Goal: Check status: Check status

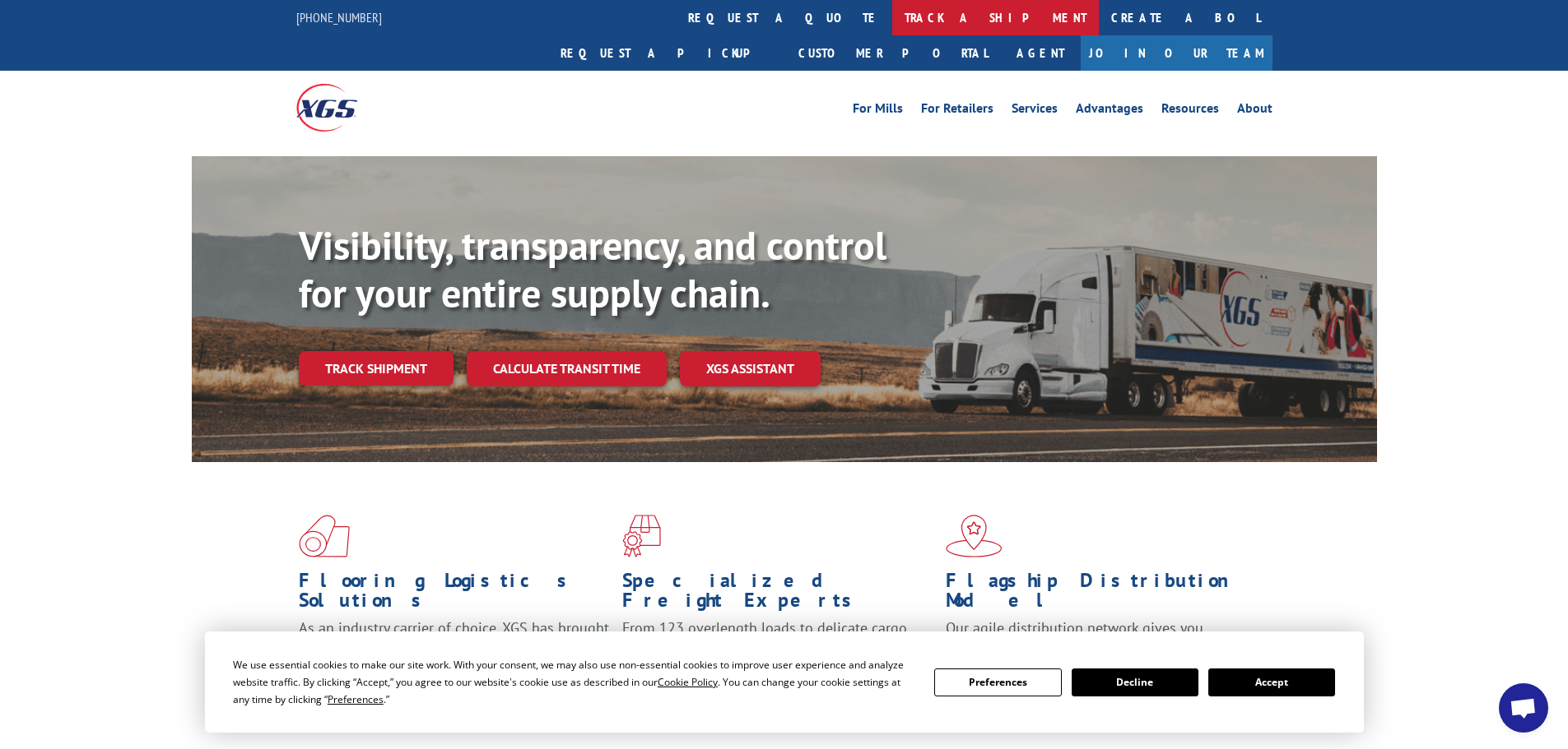
click at [892, 11] on link "track a shipment" at bounding box center [995, 17] width 206 height 35
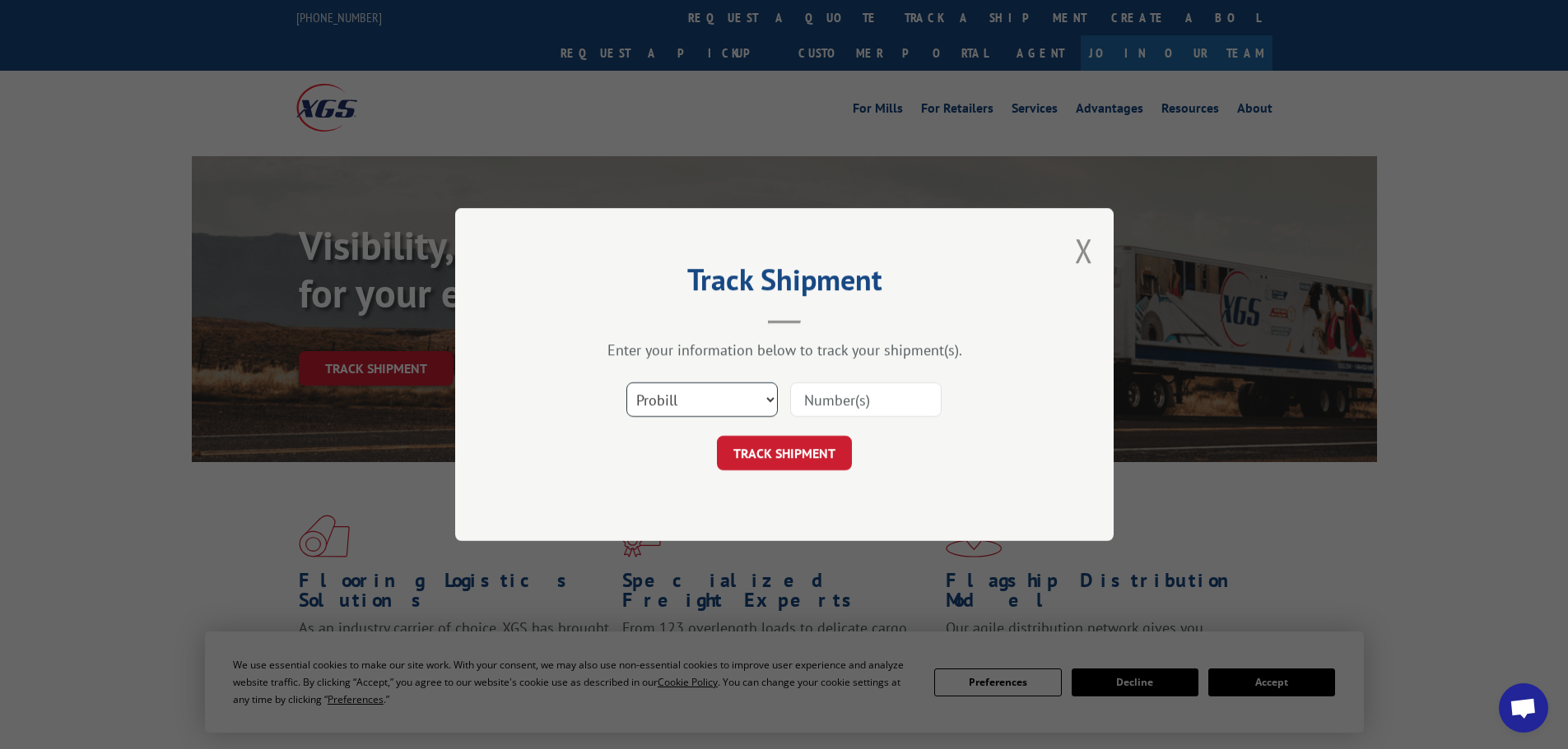
click at [768, 409] on select "Select category... Probill BOL PO" at bounding box center [702, 399] width 151 height 35
select select "po"
click at [626, 382] on select "Select category... Probill BOL PO" at bounding box center [702, 399] width 151 height 35
click at [837, 405] on input at bounding box center [866, 399] width 151 height 35
paste input "IRD-2162518"
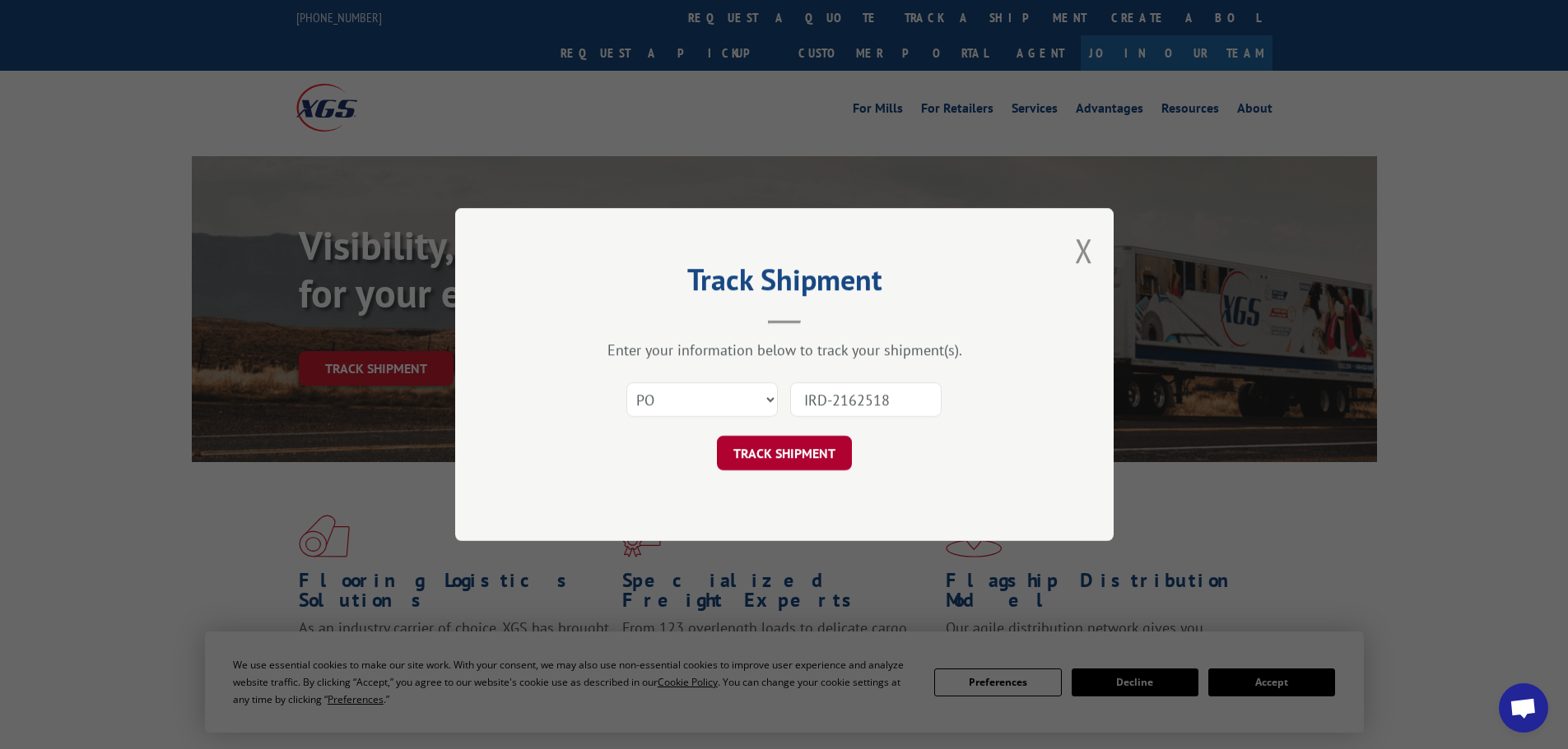
type input "IRD-2162518"
click at [792, 445] on button "TRACK SHIPMENT" at bounding box center [784, 453] width 135 height 35
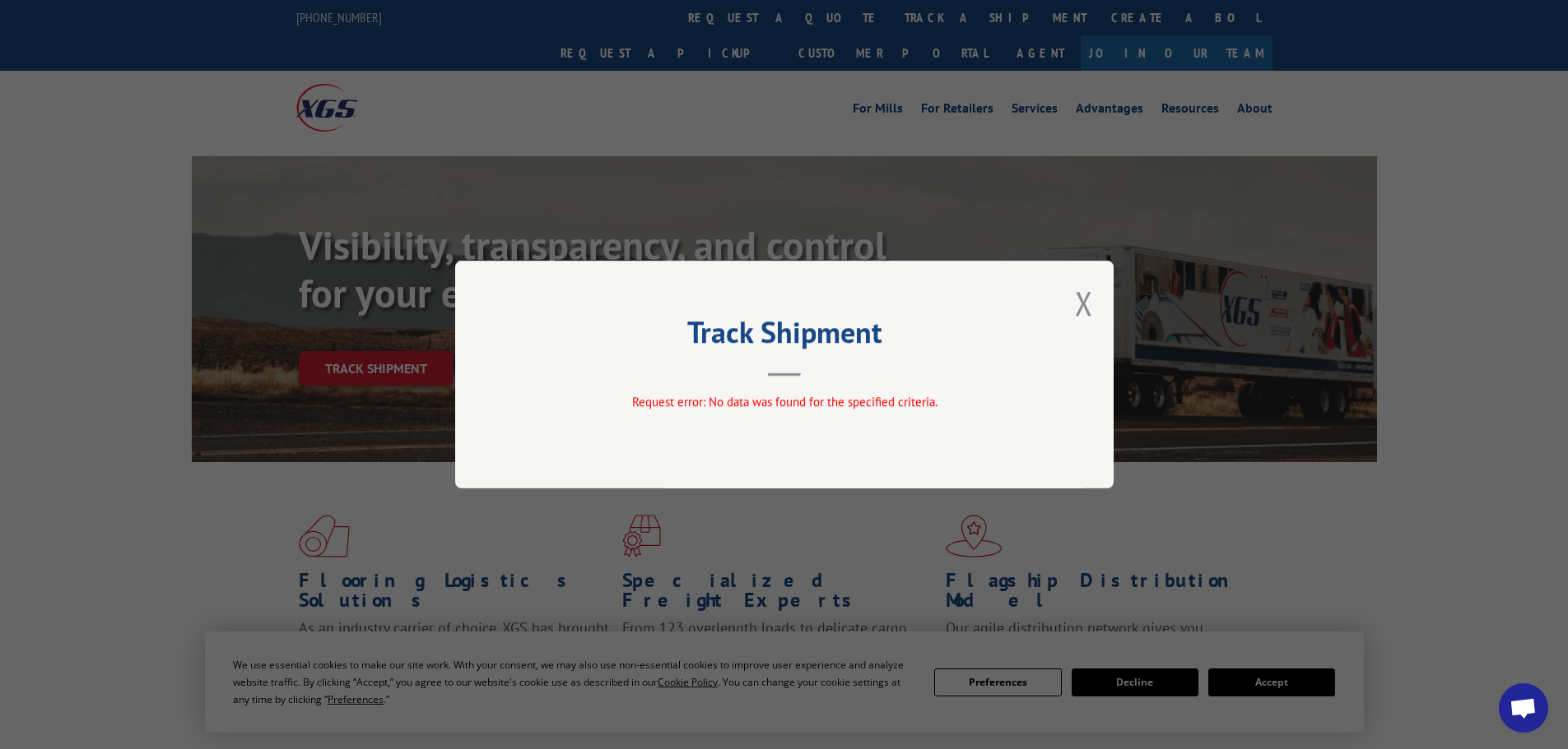
click at [1072, 308] on div "Track Shipment Request error: No data was found for the specified criteria." at bounding box center [784, 374] width 659 height 228
click at [1075, 308] on button "Close modal" at bounding box center [1084, 303] width 18 height 44
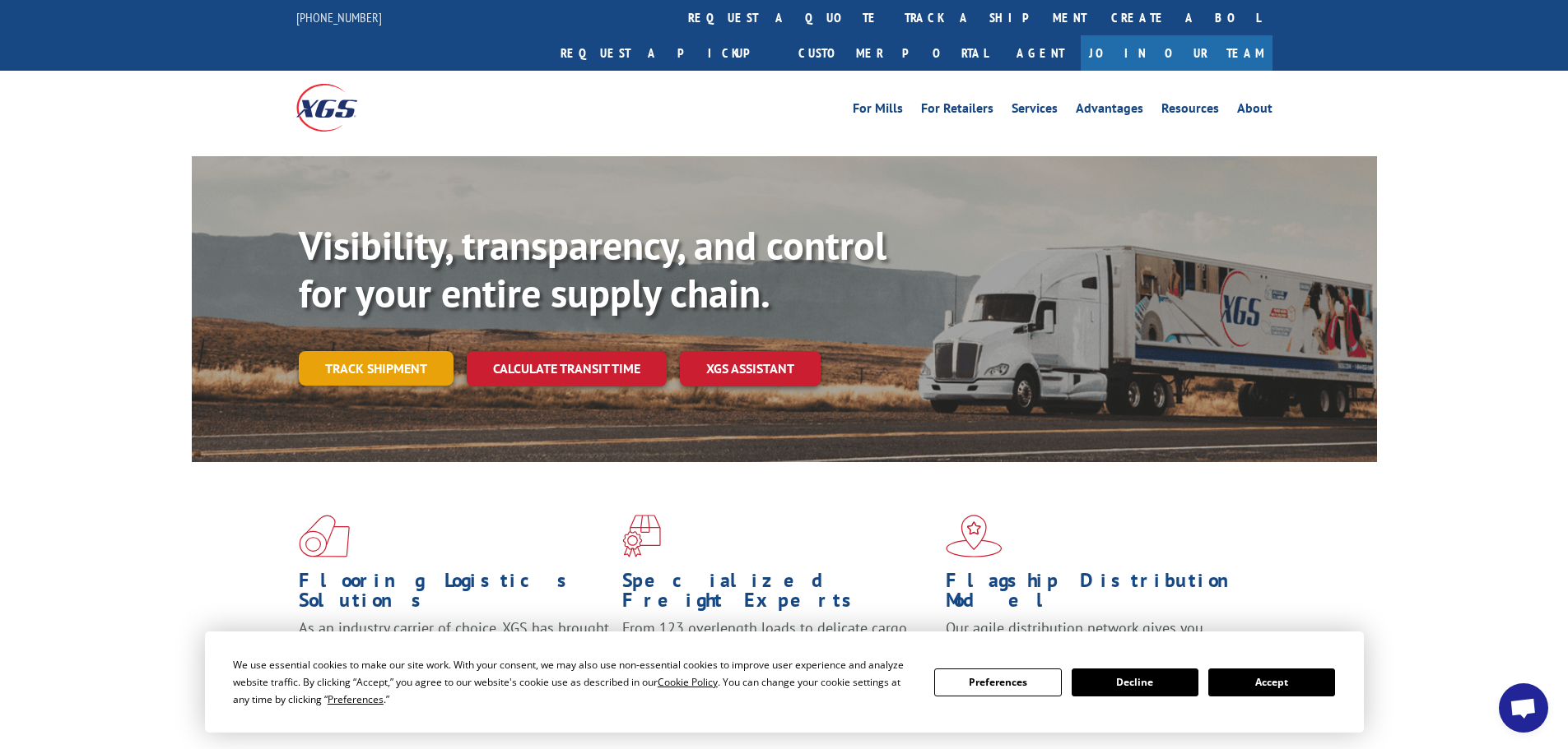
click at [368, 351] on link "Track shipment" at bounding box center [377, 368] width 155 height 35
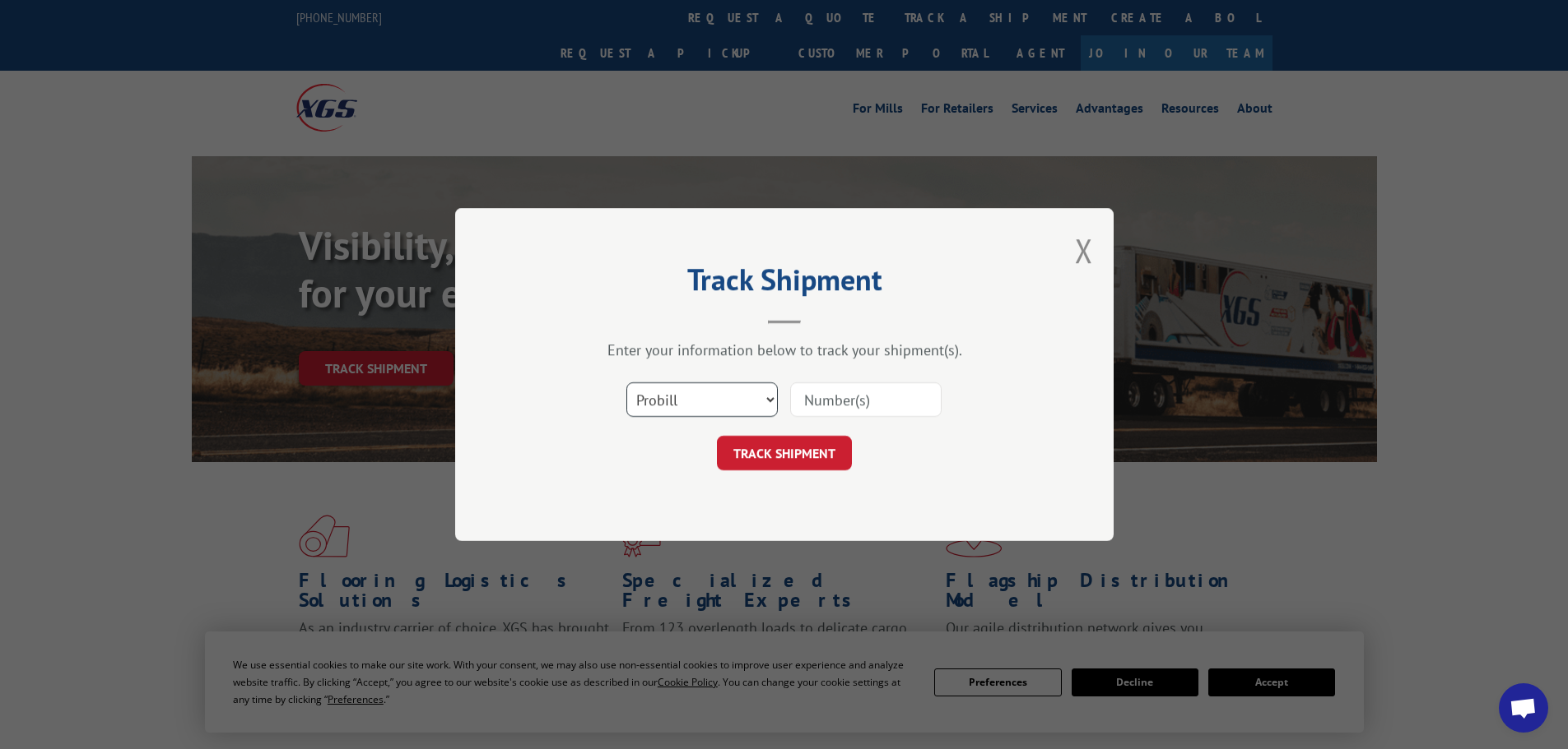
click at [650, 396] on select "Select category... Probill BOL PO" at bounding box center [702, 399] width 151 height 35
select select "bol"
click at [626, 382] on select "Select category... Probill BOL PO" at bounding box center [702, 399] width 151 height 35
click at [875, 401] on input at bounding box center [866, 399] width 151 height 35
paste input "210485"
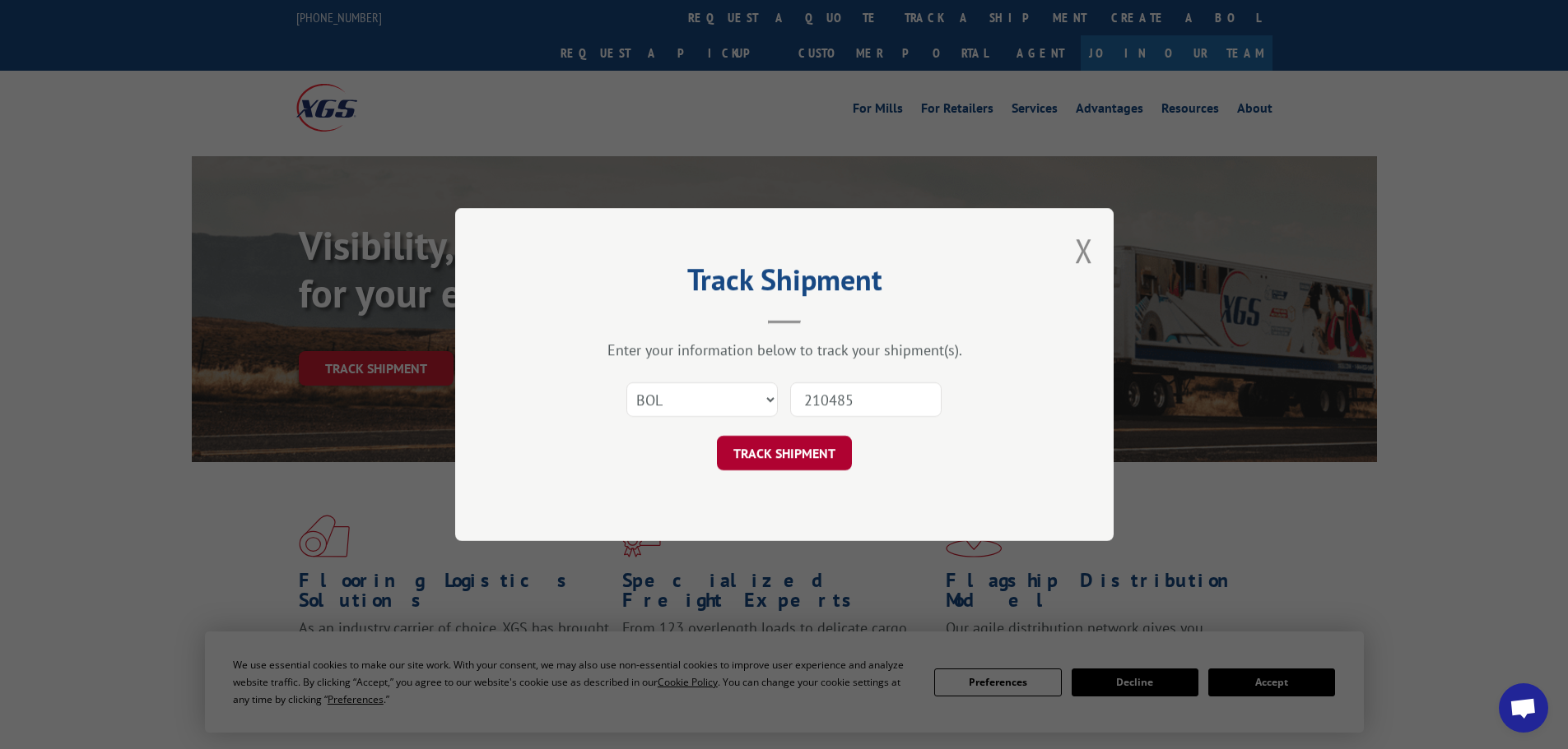
type input "210485"
click at [766, 460] on button "TRACK SHIPMENT" at bounding box center [784, 453] width 135 height 35
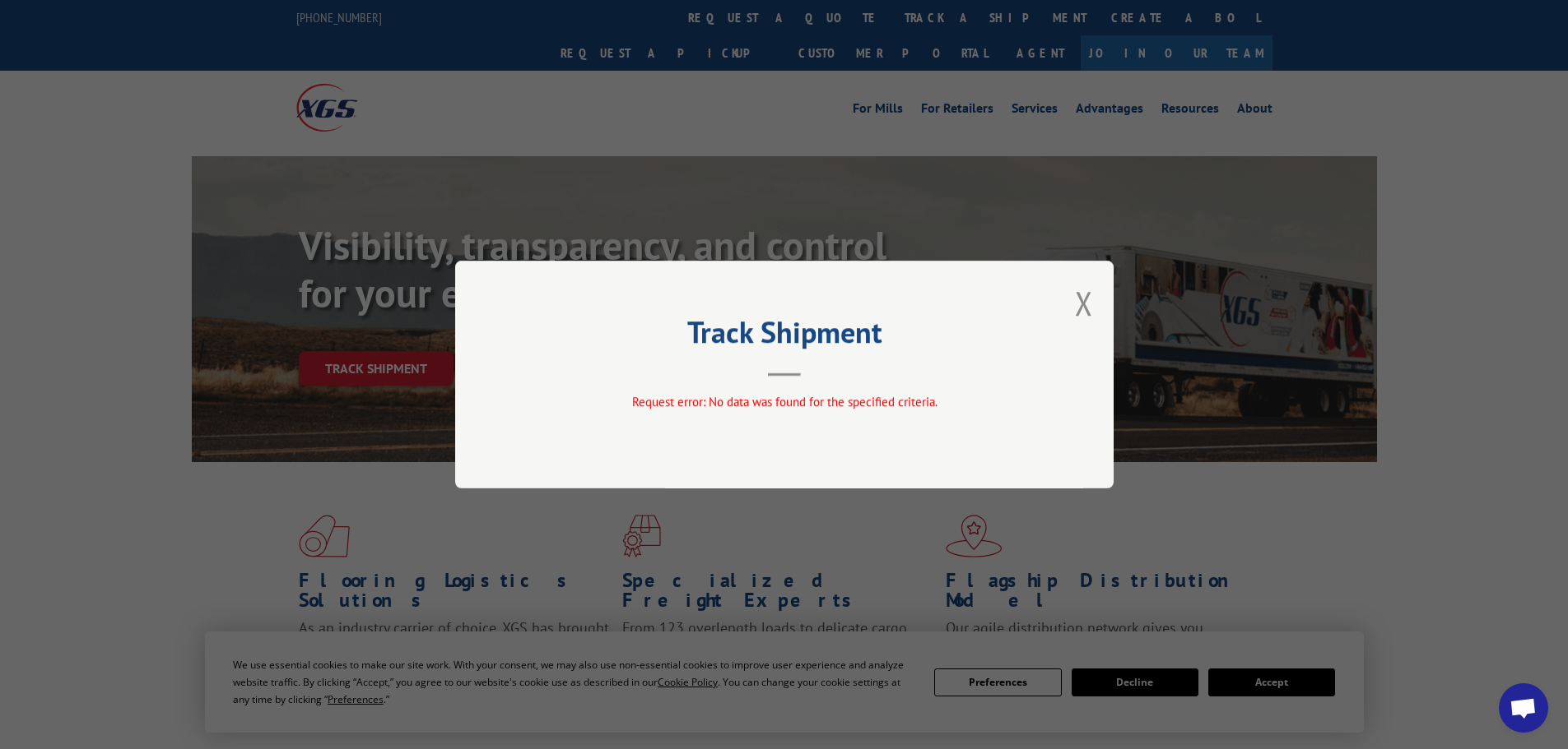
click at [1097, 303] on div "Track Shipment Request error: No data was found for the specified criteria." at bounding box center [784, 374] width 659 height 228
click at [1102, 300] on div "Track Shipment Request error: No data was found for the specified criteria." at bounding box center [784, 374] width 659 height 228
click at [1071, 308] on div "Track Shipment Request error: No data was found for the specified criteria." at bounding box center [784, 374] width 659 height 228
click at [1090, 306] on button "Close modal" at bounding box center [1084, 303] width 18 height 44
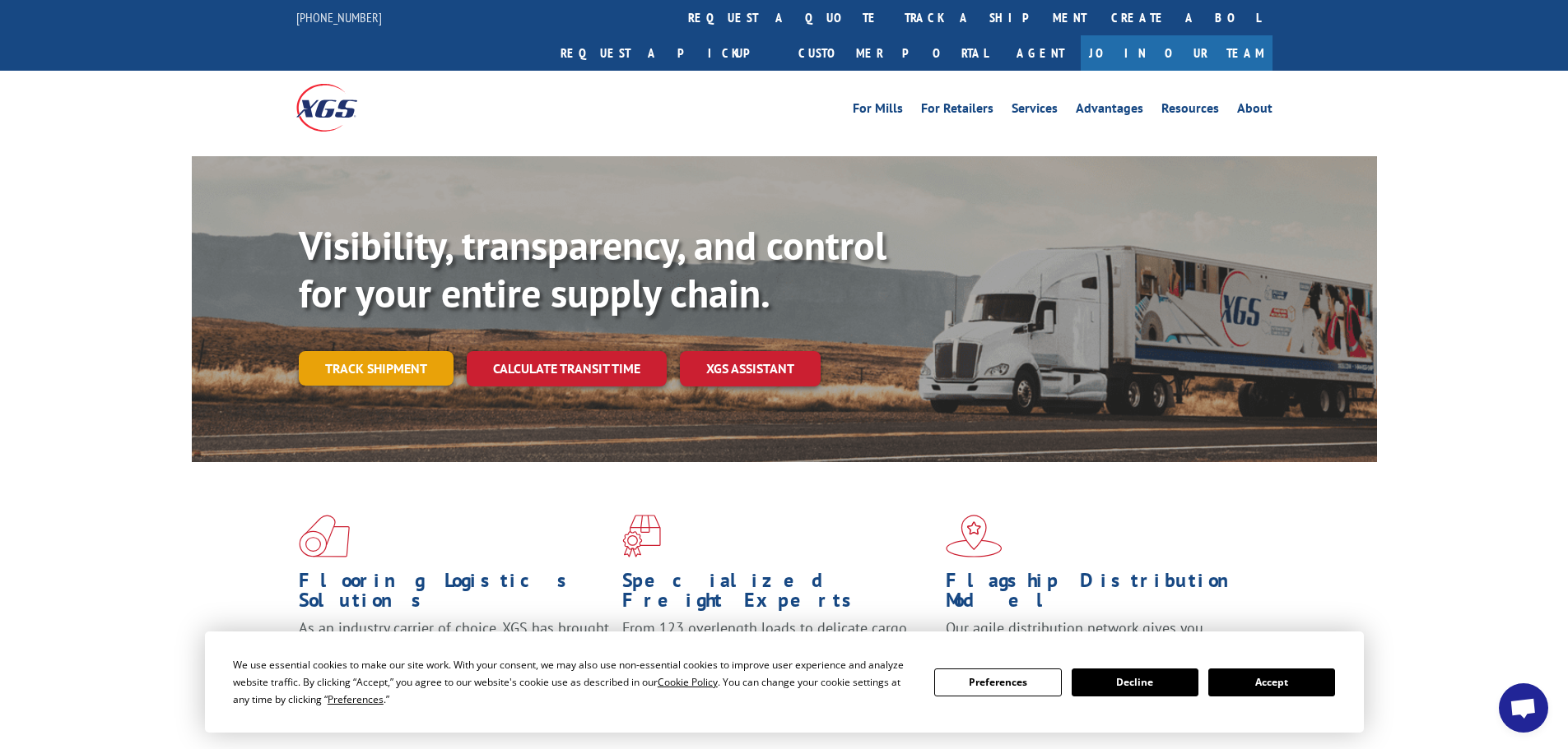
click at [361, 351] on link "Track shipment" at bounding box center [377, 368] width 155 height 35
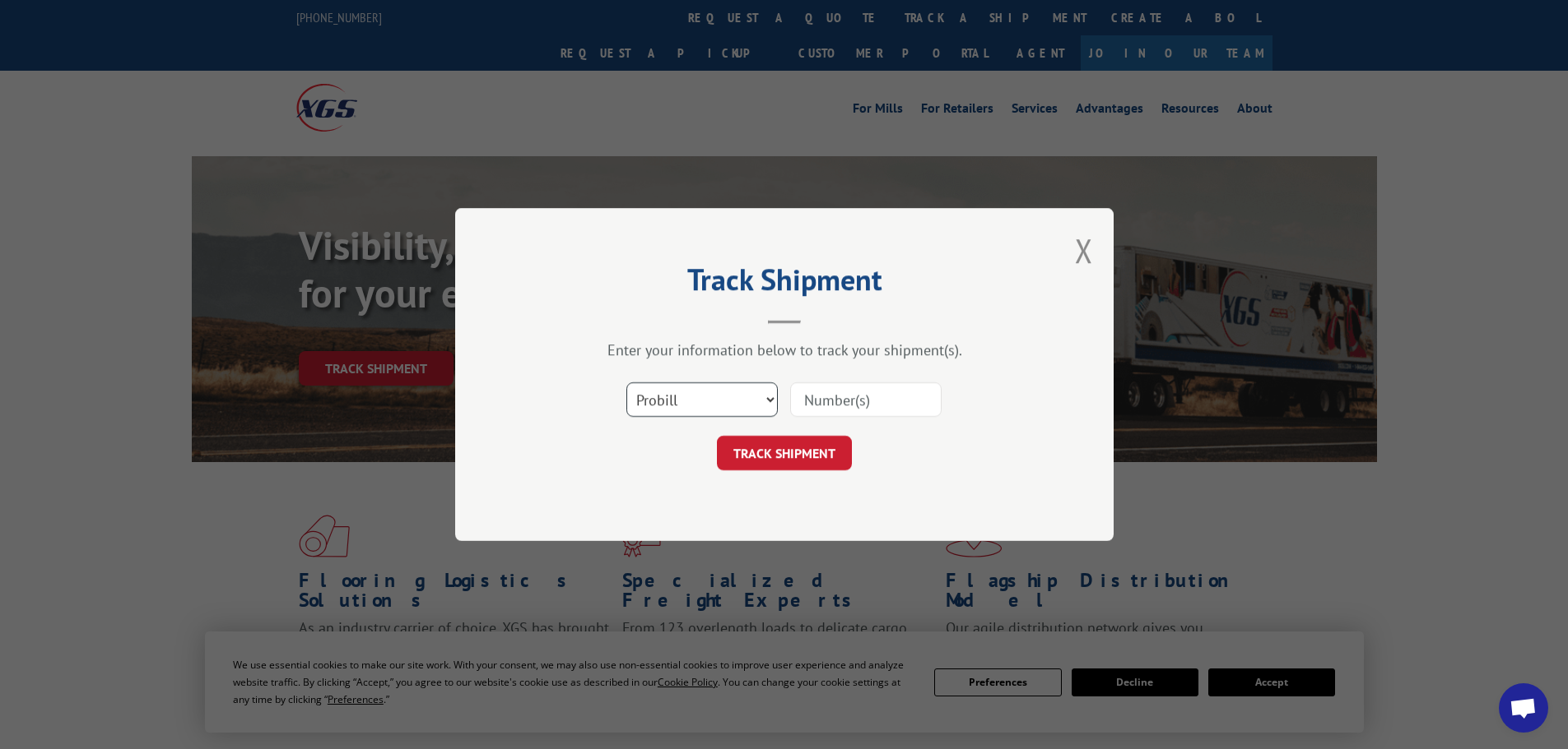
click at [683, 397] on select "Select category... Probill BOL PO" at bounding box center [702, 399] width 151 height 35
click at [862, 389] on input at bounding box center [866, 399] width 151 height 35
click at [715, 401] on select "Select category... Probill BOL PO" at bounding box center [702, 399] width 151 height 35
select select "bol"
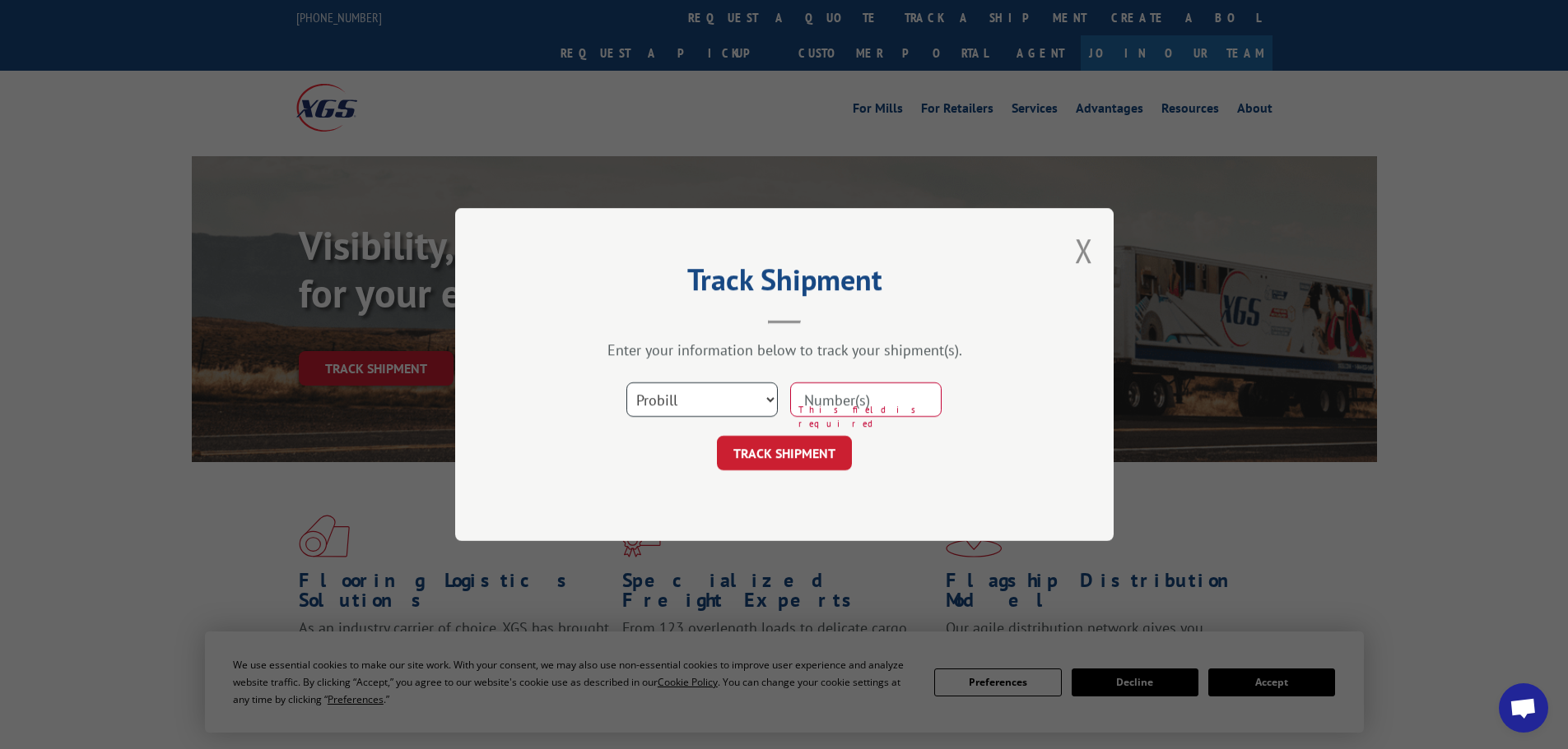
click at [626, 382] on select "Select category... Probill BOL PO" at bounding box center [702, 399] width 151 height 35
click at [839, 405] on input at bounding box center [866, 399] width 151 height 35
paste input "16775947"
type input "16775947"
click at [780, 439] on button "TRACK SHIPMENT" at bounding box center [784, 453] width 135 height 35
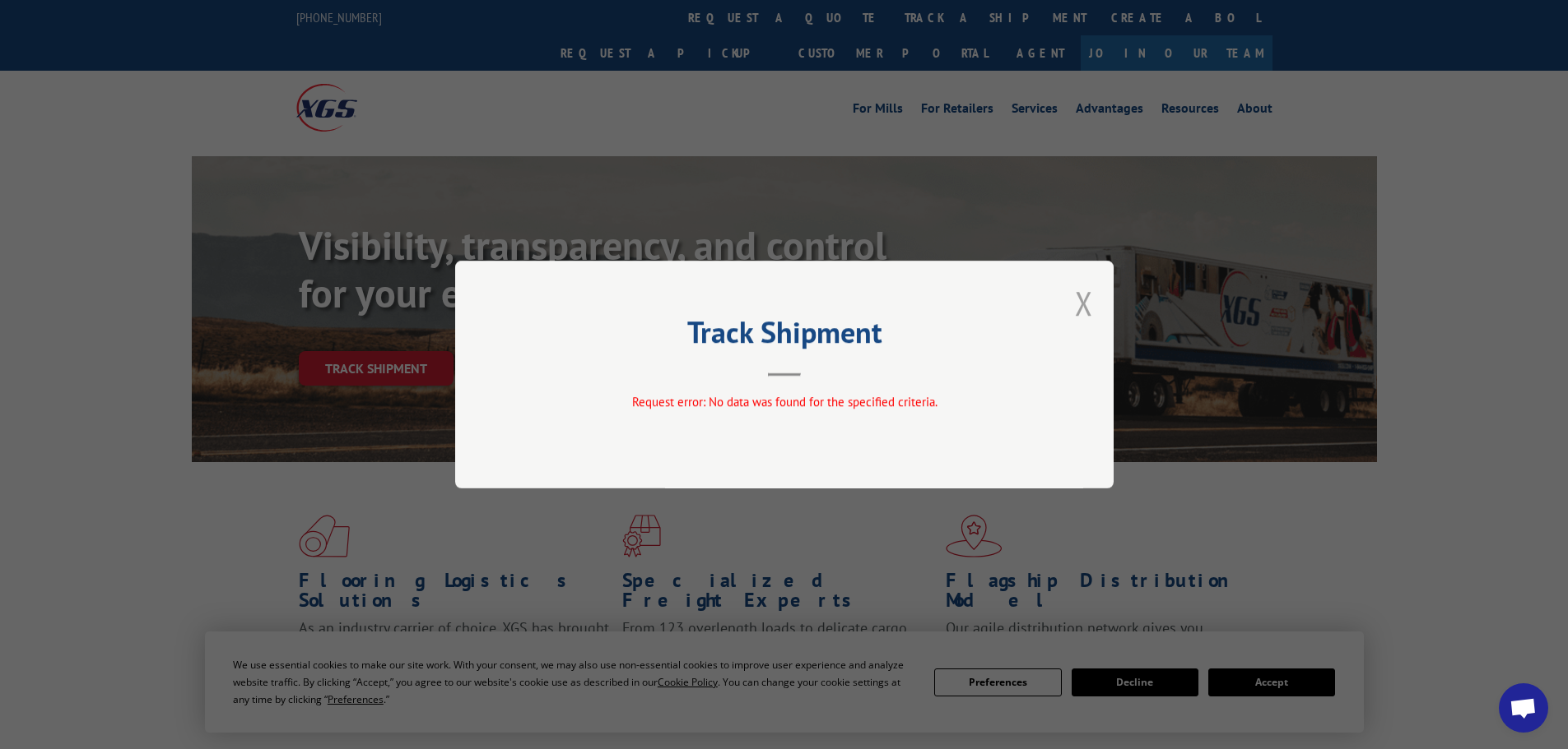
click at [1090, 303] on button "Close modal" at bounding box center [1084, 303] width 18 height 44
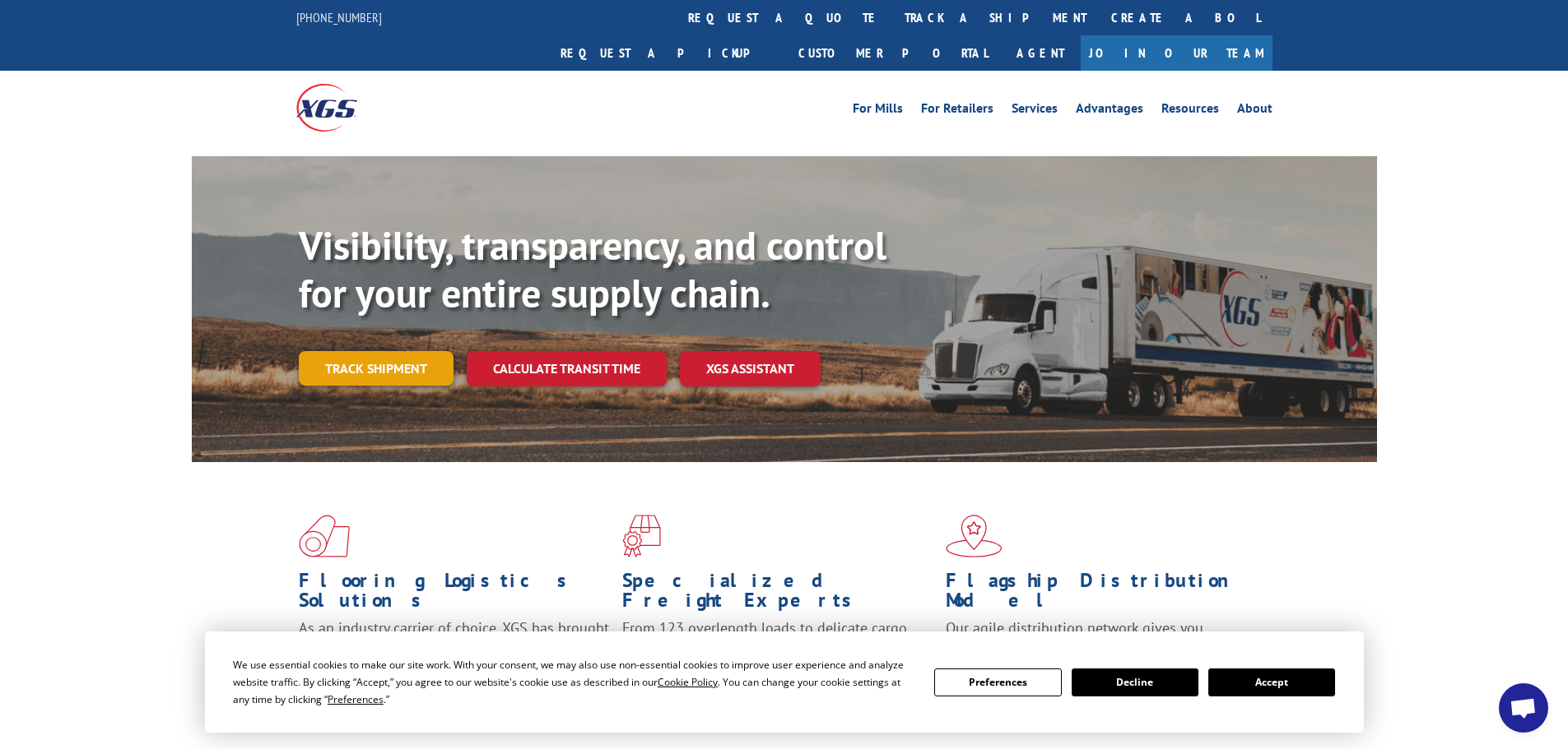
click at [341, 351] on link "Track shipment" at bounding box center [377, 368] width 155 height 35
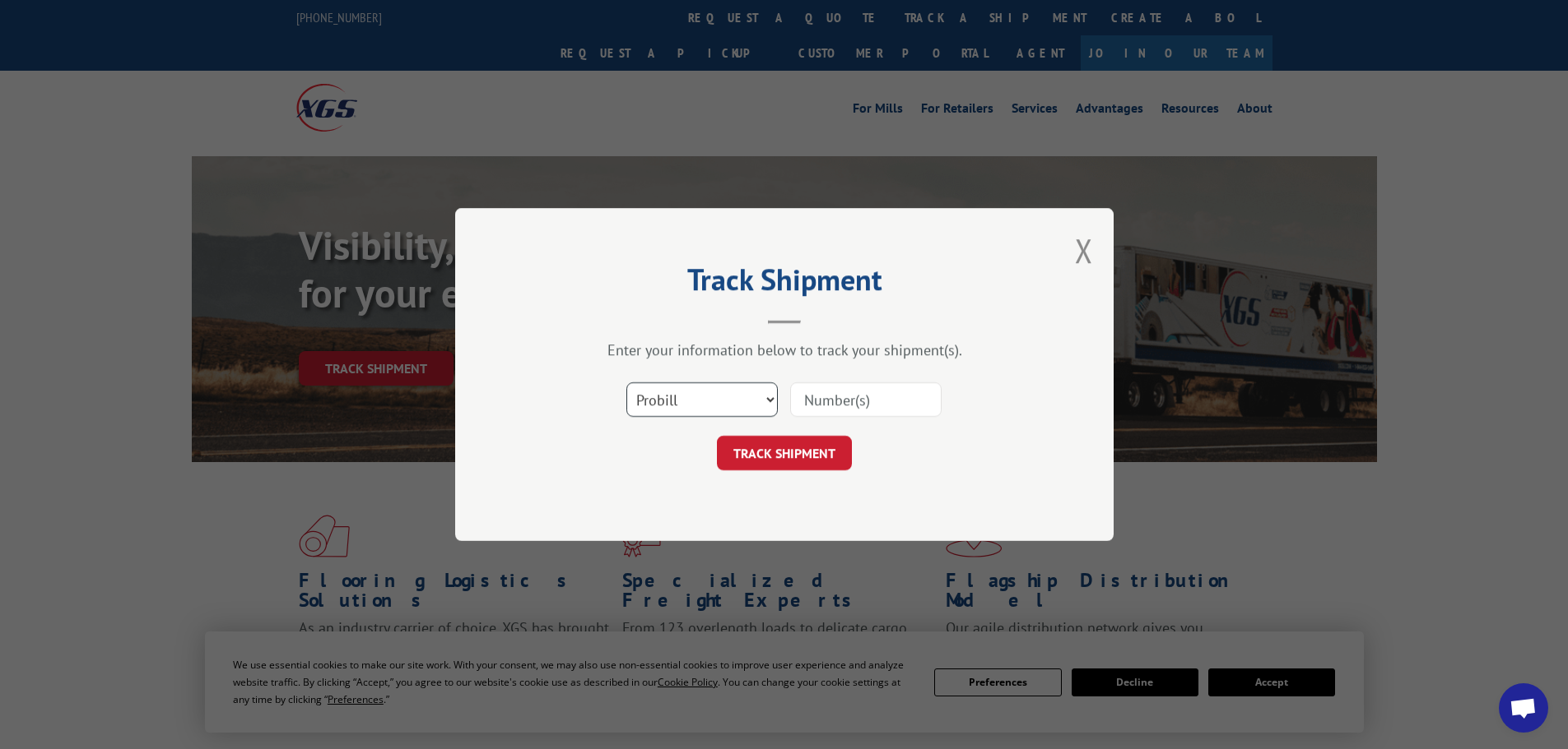
click at [667, 409] on select "Select category... Probill BOL PO" at bounding box center [702, 399] width 151 height 35
click at [626, 382] on select "Select category... Probill BOL PO" at bounding box center [702, 399] width 151 height 35
click at [829, 399] on input at bounding box center [866, 399] width 151 height 35
drag, startPoint x: 829, startPoint y: 399, endPoint x: 753, endPoint y: 402, distance: 76.1
click at [753, 402] on select "Select category... Probill BOL PO" at bounding box center [702, 399] width 151 height 35
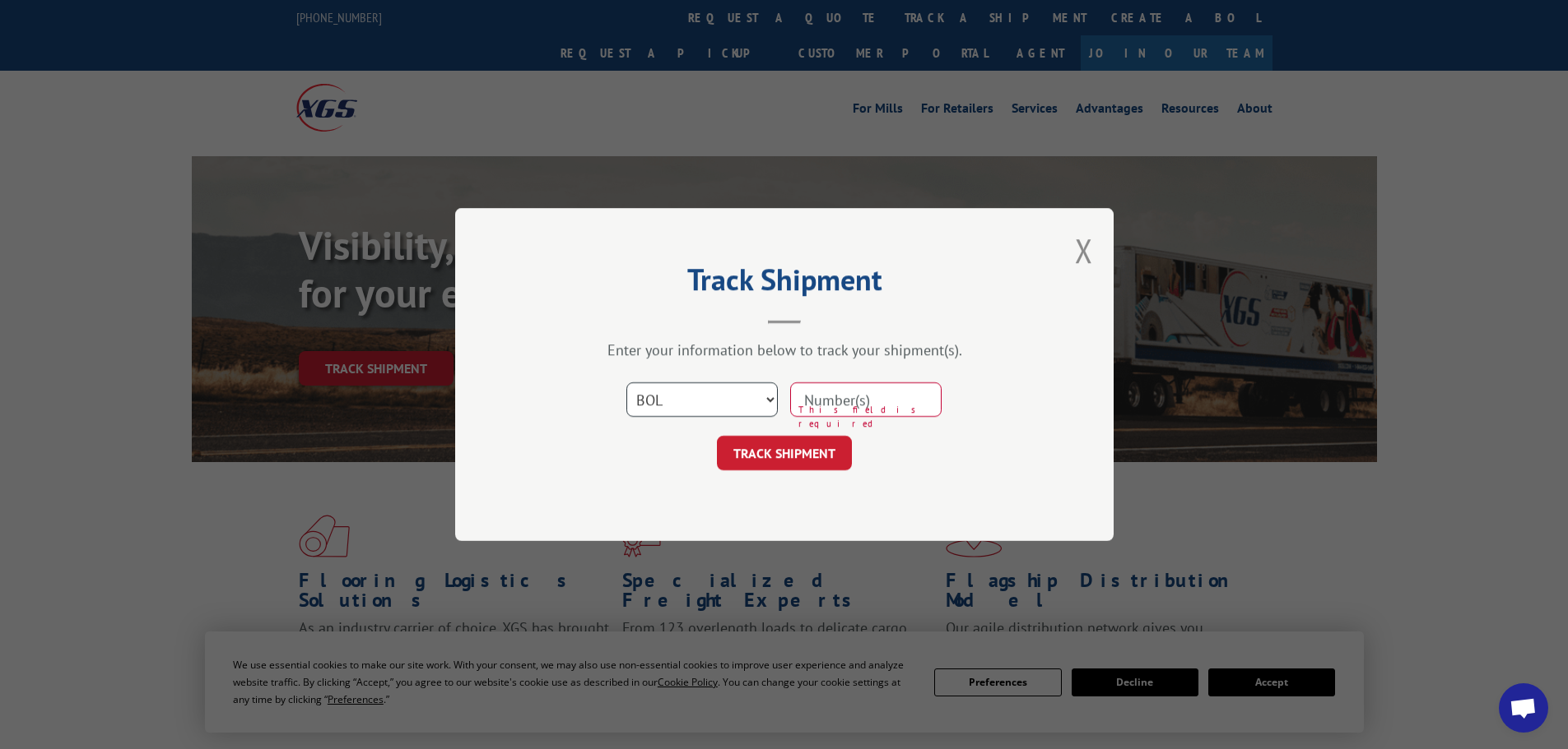
select select "probill"
click at [626, 382] on select "Select category... Probill BOL PO" at bounding box center [702, 399] width 151 height 35
click at [882, 374] on div "Select category... Probill BOL PO This field is required" at bounding box center [784, 399] width 494 height 54
click at [872, 390] on input at bounding box center [866, 399] width 151 height 35
paste input "16775947"
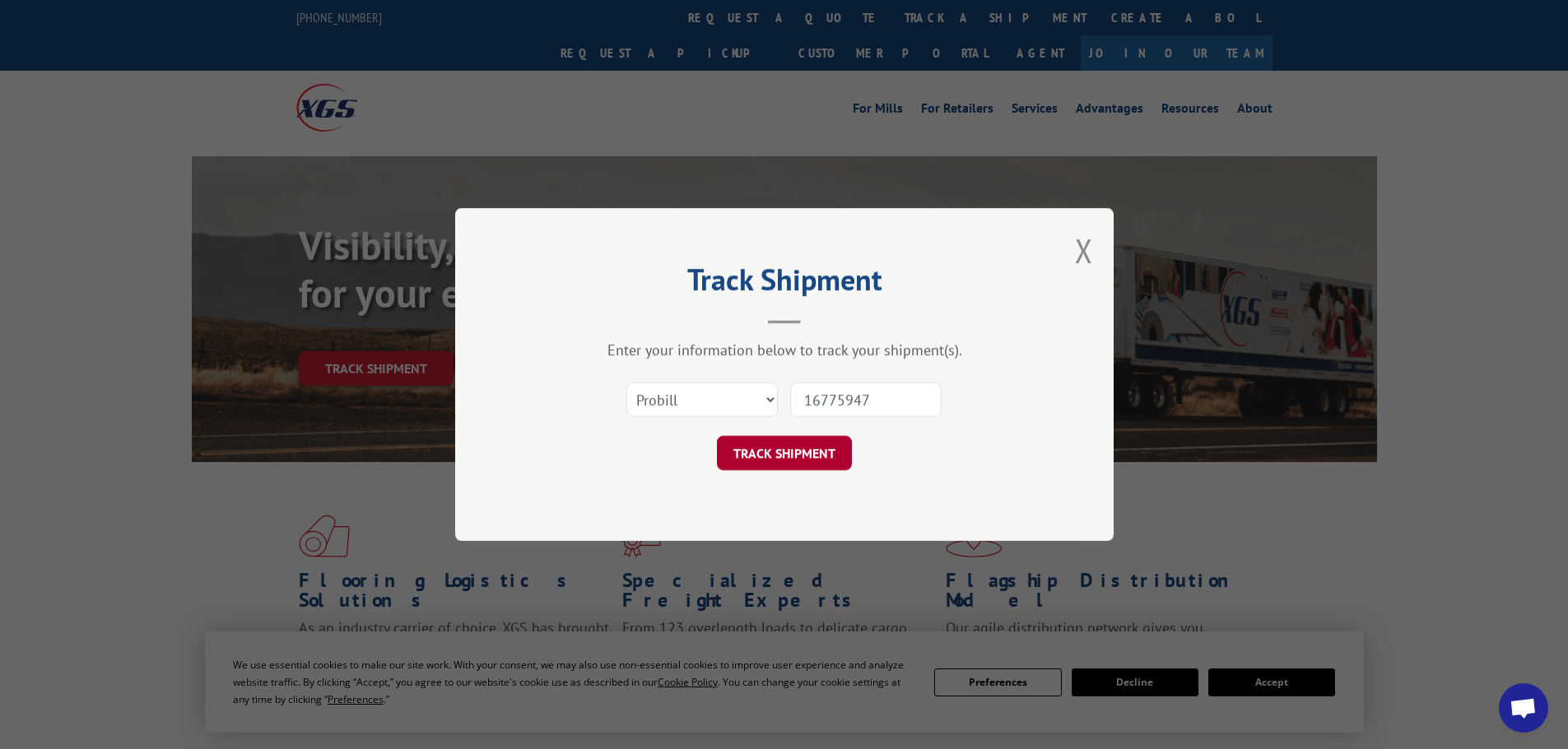
type input "16775947"
click at [766, 445] on button "TRACK SHIPMENT" at bounding box center [784, 453] width 135 height 35
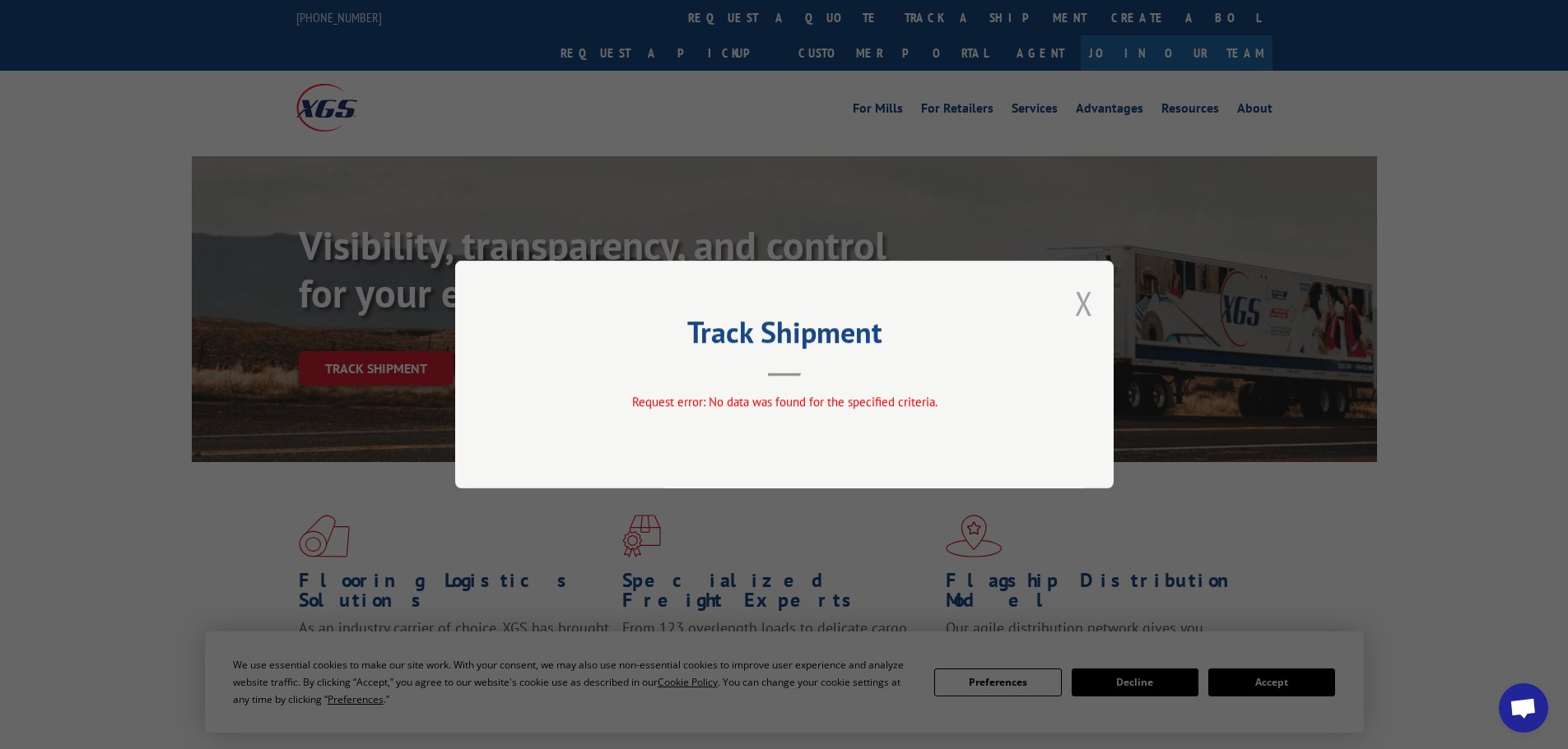
click at [1084, 307] on button "Close modal" at bounding box center [1084, 303] width 18 height 44
